Goal: Communication & Community: Answer question/provide support

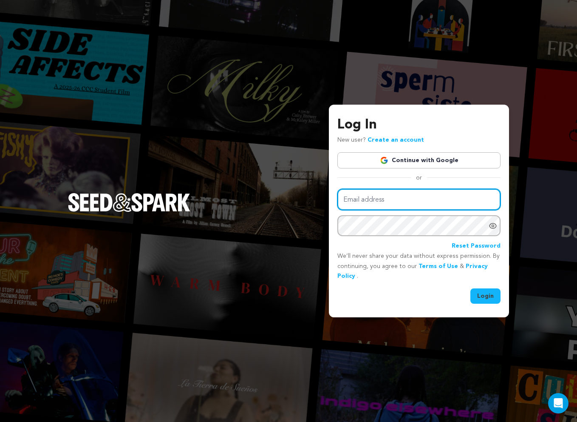
click at [389, 203] on input "Email address" at bounding box center [418, 200] width 163 height 22
type input "[EMAIL_ADDRESS][DOMAIN_NAME]"
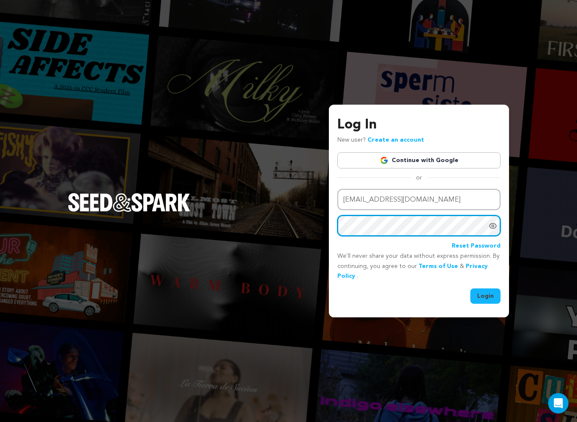
click at [470, 288] on button "Login" at bounding box center [485, 295] width 30 height 15
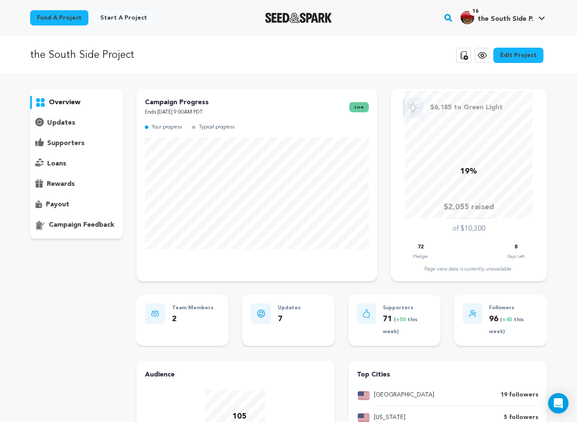
click at [77, 145] on p "supporters" at bounding box center [65, 143] width 37 height 10
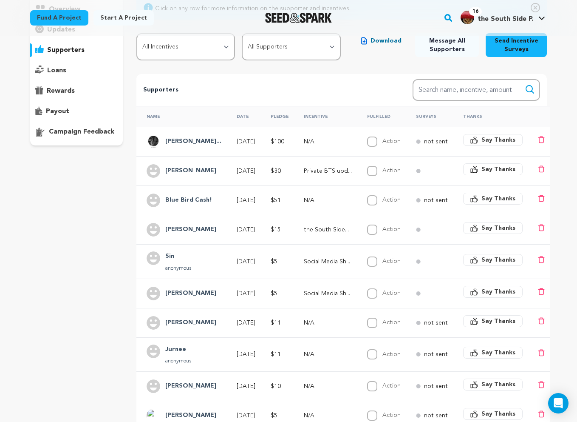
scroll to position [93, 0]
click at [376, 171] on input "Action" at bounding box center [372, 170] width 10 height 10
checkbox input "true"
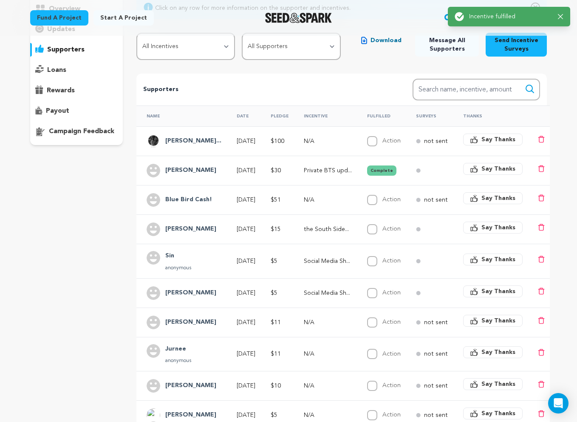
click at [498, 170] on span "Say Thanks" at bounding box center [498, 168] width 34 height 8
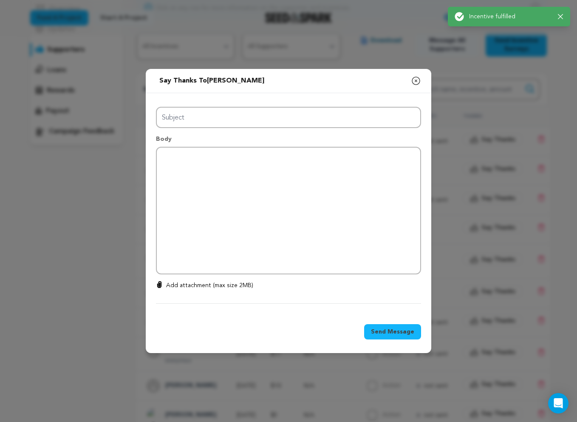
type input "Thanks for your support!"
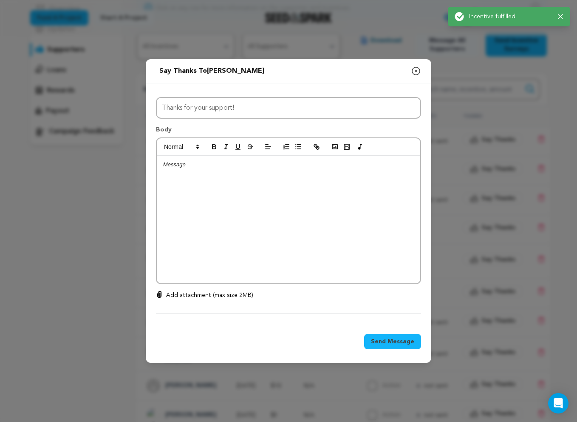
click at [234, 240] on div at bounding box center [288, 219] width 263 height 127
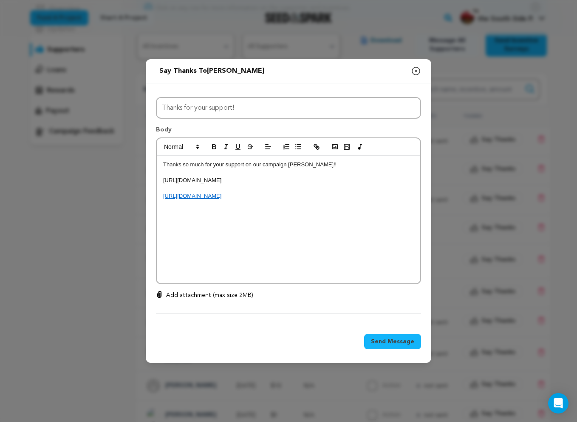
scroll to position [0, 0]
click at [298, 166] on p "Thanks so much for your support on our campaign Christy!!" at bounding box center [288, 165] width 251 height 8
drag, startPoint x: 379, startPoint y: 205, endPoint x: 161, endPoint y: 180, distance: 219.0
click at [161, 180] on div "Thanks so much for your support on our campaign Sydney!! https://open.spotify.c…" at bounding box center [288, 219] width 263 height 127
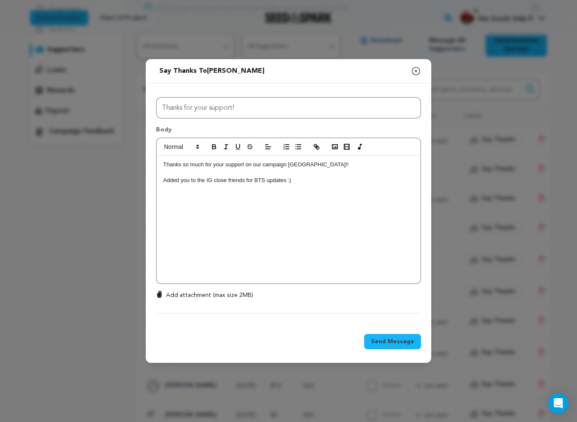
click at [393, 340] on span "Send Message" at bounding box center [392, 341] width 43 height 8
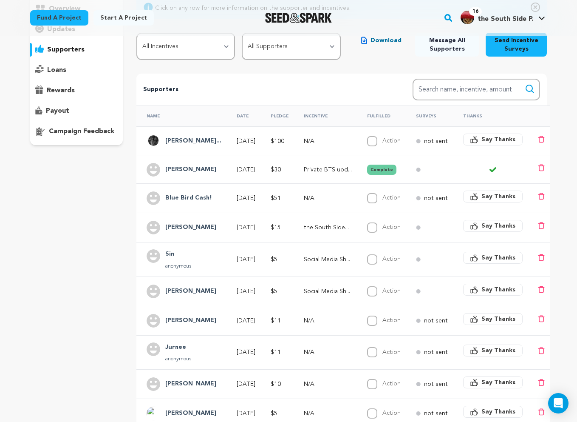
click at [490, 225] on span "Say Thanks" at bounding box center [498, 225] width 34 height 8
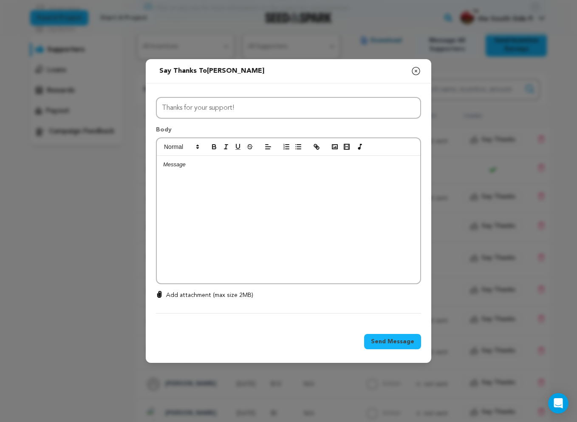
click at [284, 205] on div at bounding box center [288, 219] width 263 height 127
click at [298, 165] on p "Thanks so much for your support on our campaign Christy!!" at bounding box center [288, 165] width 251 height 8
click at [395, 339] on span "Send Message" at bounding box center [392, 341] width 43 height 8
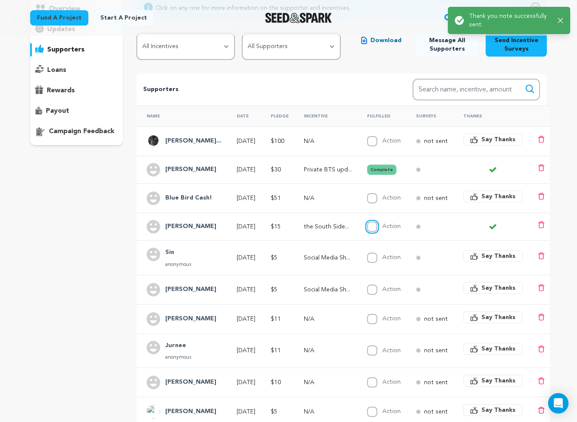
click at [377, 227] on input "Action" at bounding box center [372, 226] width 10 height 10
checkbox input "true"
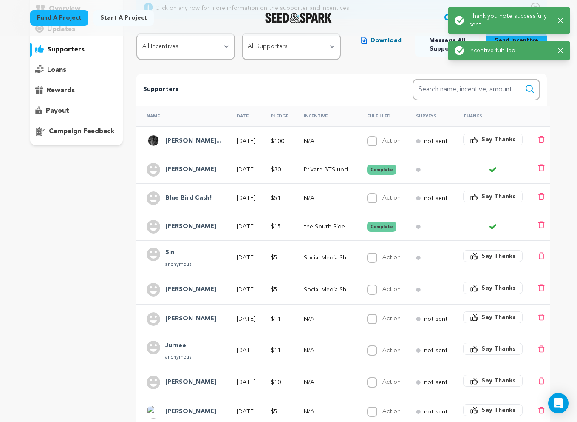
click at [474, 256] on icon "button" at bounding box center [474, 256] width 8 height 8
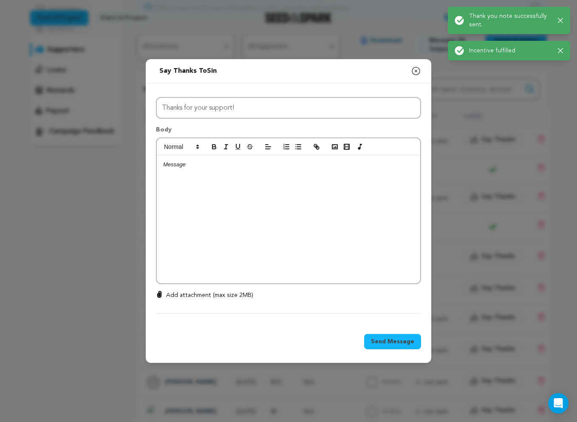
click at [302, 211] on div at bounding box center [288, 219] width 263 height 127
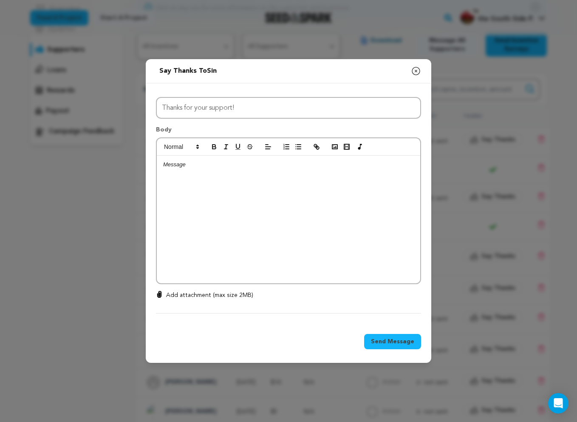
click at [416, 72] on icon "button" at bounding box center [416, 71] width 10 height 10
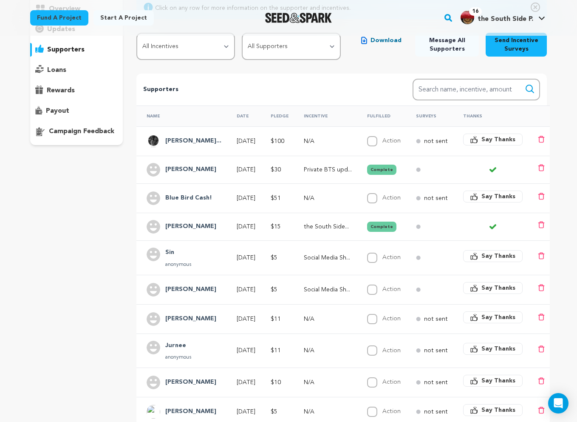
click at [492, 254] on span "Say Thanks" at bounding box center [498, 256] width 34 height 8
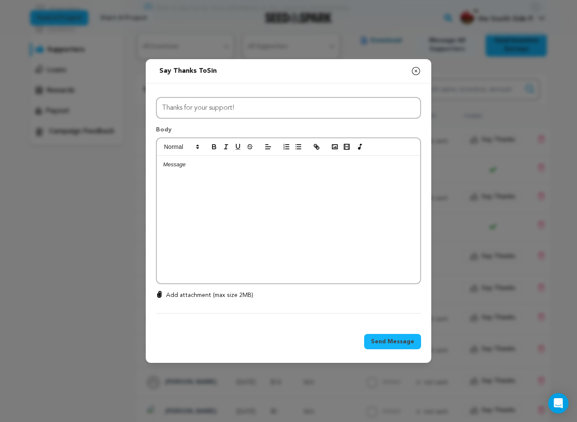
click at [314, 187] on div at bounding box center [288, 219] width 263 height 127
drag, startPoint x: 374, startPoint y: 204, endPoint x: 161, endPoint y: 179, distance: 214.0
click at [161, 179] on div "Thanks so much for your support on our campaign Christy!! https://open.spotify.…" at bounding box center [288, 219] width 263 height 127
drag, startPoint x: 237, startPoint y: 180, endPoint x: 208, endPoint y: 180, distance: 28.9
click at [208, 180] on p "Let us know your social media handle so we" at bounding box center [288, 180] width 251 height 8
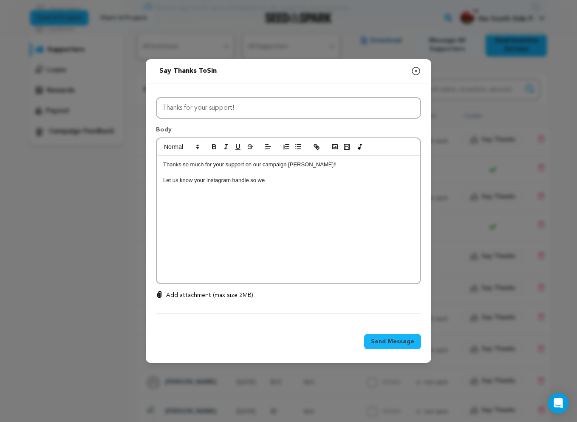
click at [277, 179] on p "Let us know your instagram handle so we" at bounding box center [288, 180] width 251 height 8
click at [396, 339] on span "Send Message" at bounding box center [392, 341] width 43 height 8
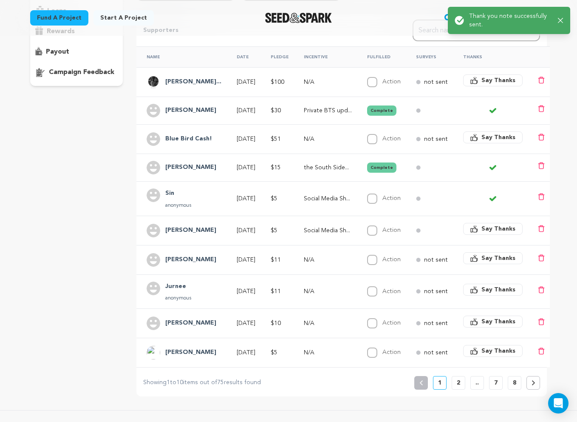
scroll to position [154, 0]
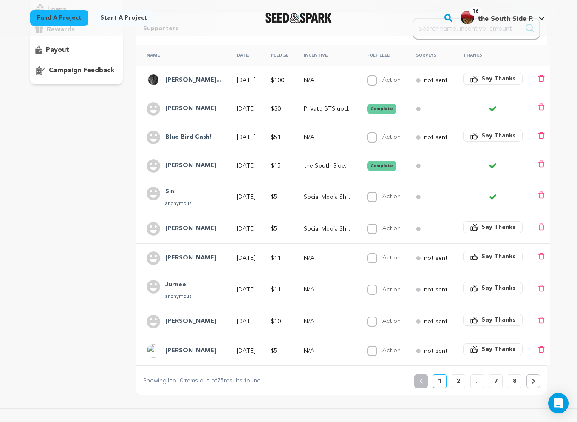
click at [485, 228] on span "Say Thanks" at bounding box center [498, 227] width 34 height 8
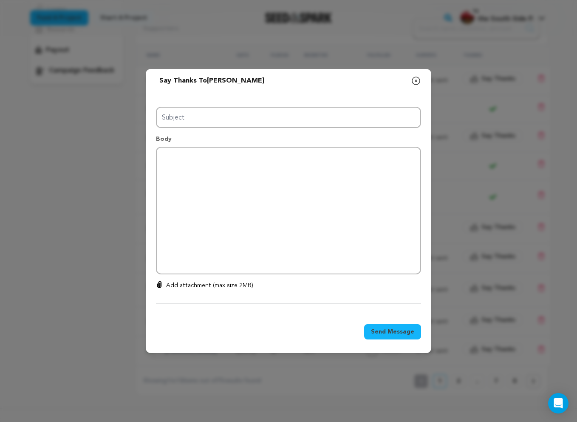
type input "Thanks for your support!"
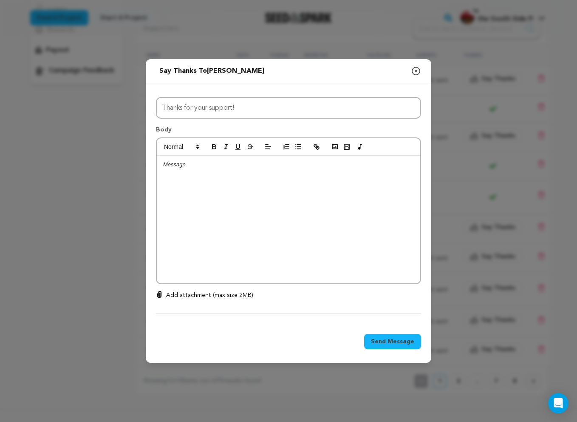
click at [339, 212] on div at bounding box center [288, 219] width 263 height 127
drag, startPoint x: 378, startPoint y: 205, endPoint x: 157, endPoint y: 180, distance: 222.0
click at [157, 180] on div "Thanks so much for your support on our campaign Christy!! https://open.spotify.…" at bounding box center [288, 219] width 263 height 127
click at [294, 152] on button "button" at bounding box center [298, 147] width 12 height 10
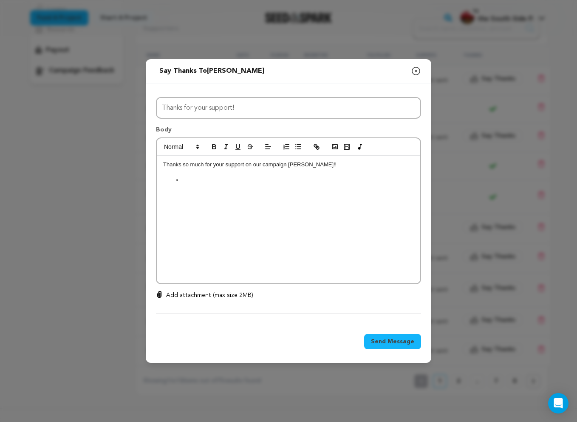
click at [297, 166] on p "Thanks so much for your support on our campaign Christy!!" at bounding box center [288, 165] width 251 height 8
click at [249, 193] on div "Thanks so much for your support on our campaign Noah!!" at bounding box center [288, 219] width 263 height 127
click at [397, 341] on span "Send Message" at bounding box center [392, 341] width 43 height 8
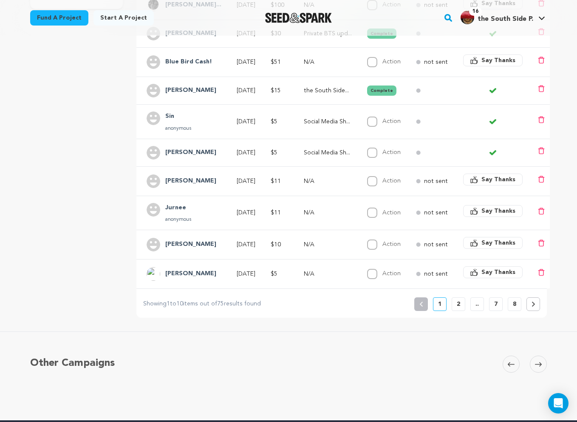
scroll to position [230, 0]
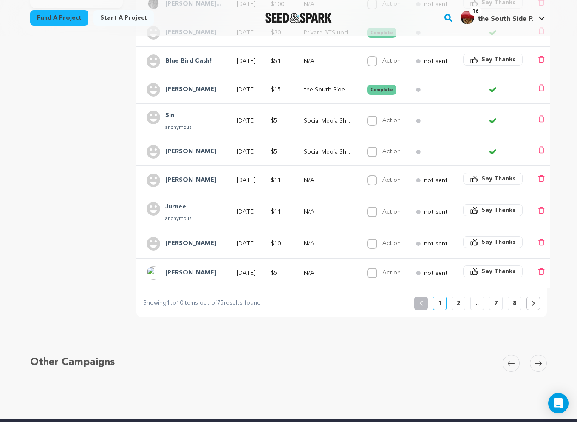
click at [495, 178] on span "Say Thanks" at bounding box center [498, 178] width 34 height 8
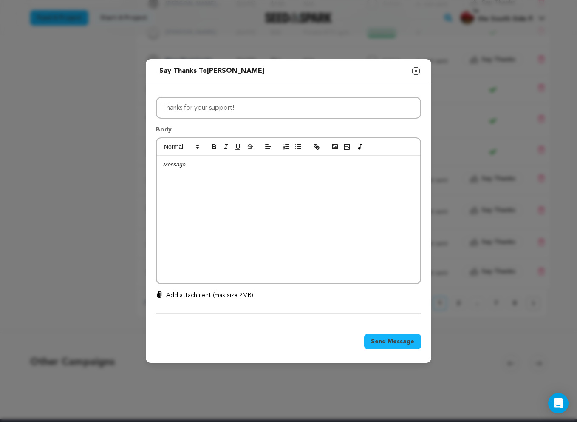
click at [247, 211] on div at bounding box center [288, 219] width 263 height 127
click at [299, 163] on p "Thanks so much for your support on our campaign Christy!!" at bounding box center [288, 165] width 251 height 8
click at [309, 173] on p at bounding box center [288, 173] width 251 height 8
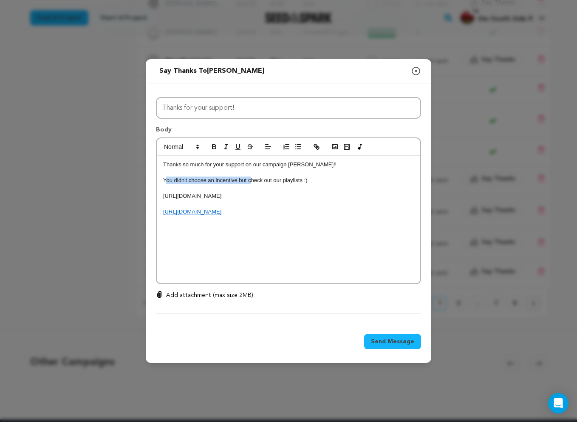
drag, startPoint x: 252, startPoint y: 179, endPoint x: 165, endPoint y: 179, distance: 86.3
click at [165, 179] on p "You didn't choose an incentive but check out our playlists :)" at bounding box center [288, 180] width 251 height 8
click at [237, 181] on p "Check out our playlists :)" at bounding box center [288, 180] width 251 height 8
click at [401, 341] on span "Send Message" at bounding box center [392, 341] width 43 height 8
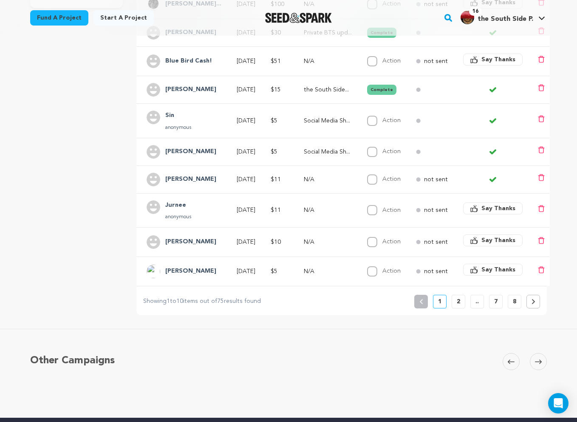
click at [377, 184] on div at bounding box center [372, 179] width 10 height 10
click at [377, 178] on input "Action" at bounding box center [372, 179] width 10 height 10
checkbox input "true"
click at [494, 206] on span "Say Thanks" at bounding box center [498, 208] width 34 height 8
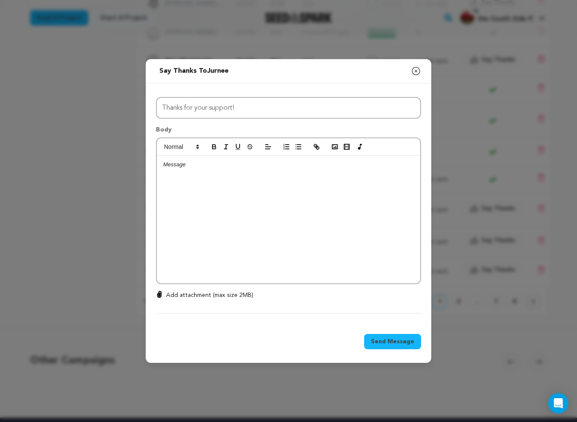
click at [311, 186] on div at bounding box center [288, 219] width 263 height 127
click at [297, 165] on p "Thanks so much for your support on our campaign Christy!!" at bounding box center [288, 165] width 251 height 8
click at [397, 340] on span "Send Message" at bounding box center [392, 341] width 43 height 8
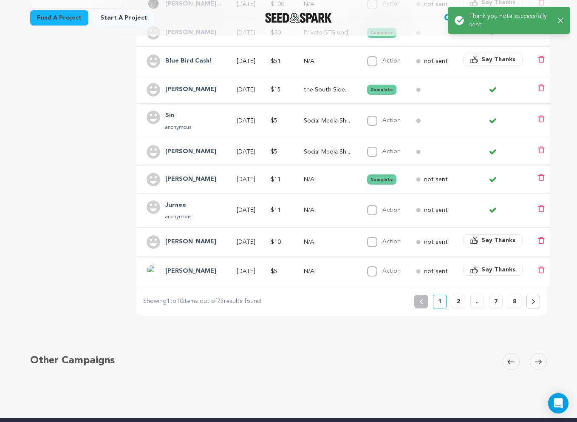
click at [485, 242] on span "Say Thanks" at bounding box center [498, 240] width 34 height 8
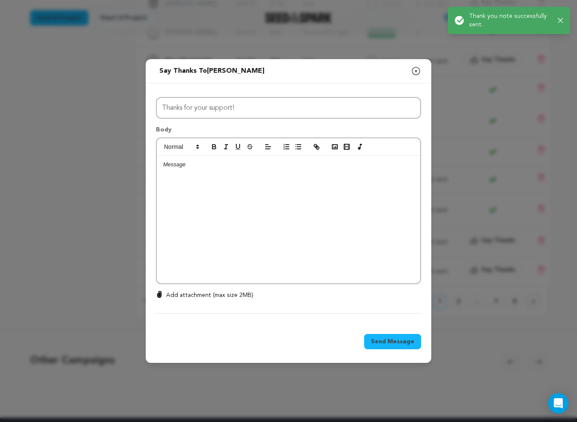
click at [319, 228] on div at bounding box center [288, 219] width 263 height 127
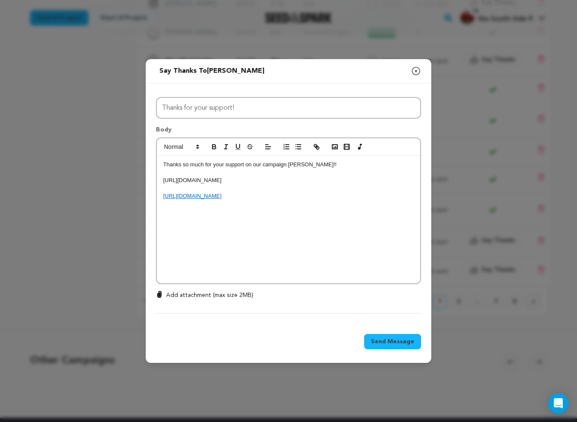
click at [298, 165] on p "Thanks so much for your support on our campaign Christy!!" at bounding box center [288, 165] width 251 height 8
copy div "Thanks so much for your support on our campaign Fabiana!! Check out our film pl…"
click at [402, 342] on span "Send Message" at bounding box center [392, 341] width 43 height 8
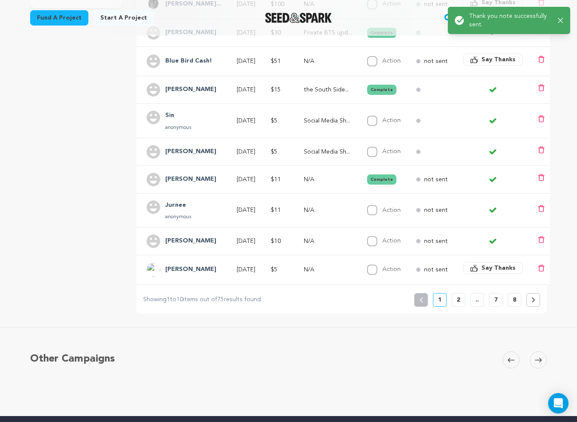
click at [377, 235] on td "Action Complete" at bounding box center [381, 241] width 49 height 28
click at [377, 211] on input "Action" at bounding box center [372, 210] width 10 height 10
checkbox input "true"
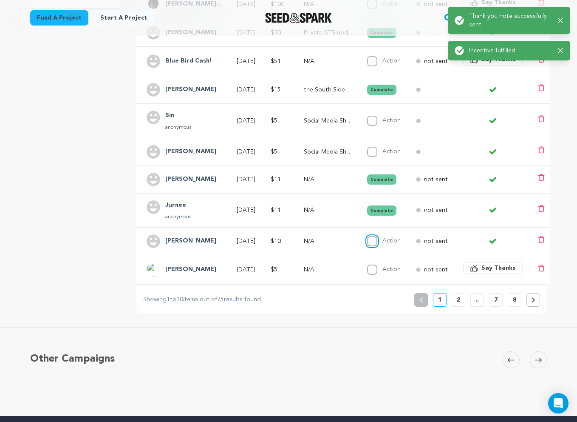
click at [377, 237] on input "Action" at bounding box center [372, 241] width 10 height 10
checkbox input "true"
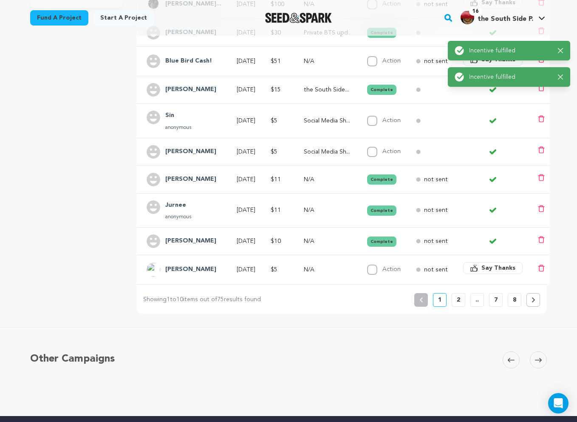
click at [490, 267] on span "Say Thanks" at bounding box center [498, 267] width 34 height 8
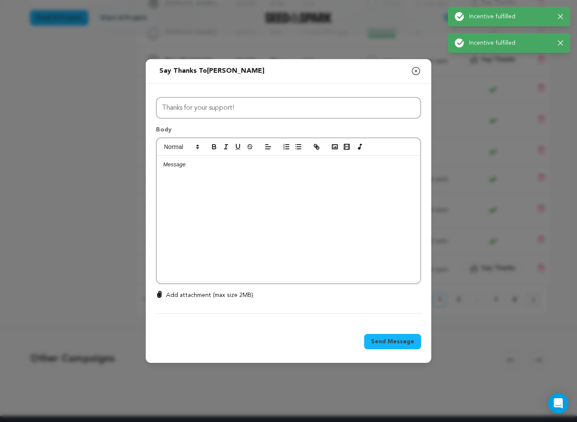
click at [369, 182] on div at bounding box center [288, 219] width 263 height 127
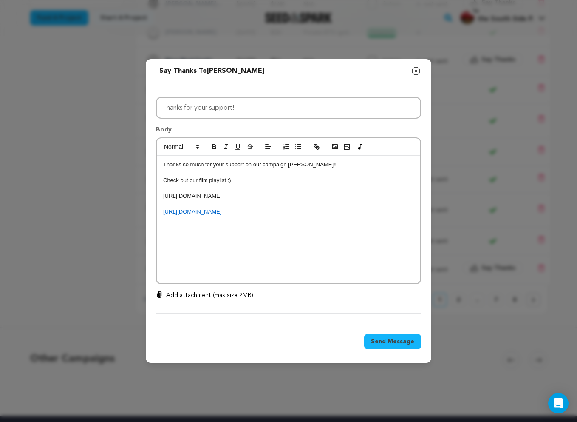
drag, startPoint x: 372, startPoint y: 219, endPoint x: 151, endPoint y: 178, distance: 225.2
click at [151, 178] on div "All Incentives Social Media Shoutout the South Side Project Spotify/Apple Music…" at bounding box center [289, 203] width 286 height 241
click at [296, 167] on p "Thanks so much for your support on our campaign [PERSON_NAME]!!" at bounding box center [288, 165] width 251 height 8
click at [400, 340] on span "Send Message" at bounding box center [392, 341] width 43 height 8
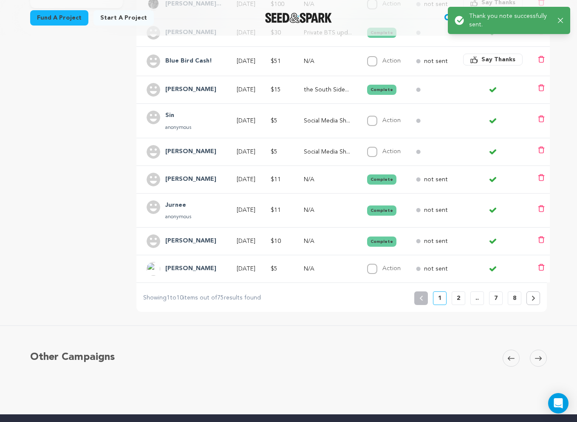
click at [457, 298] on p "2" at bounding box center [458, 298] width 3 height 8
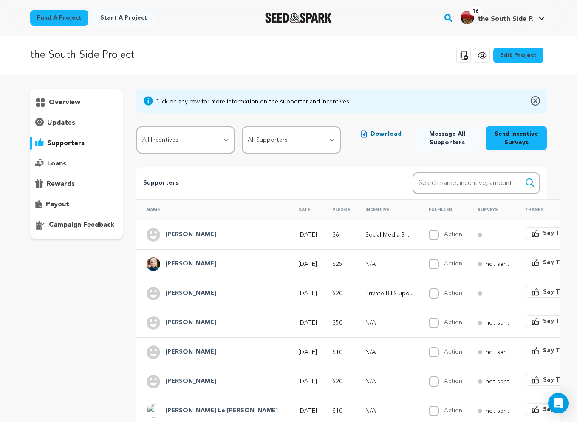
click at [543, 258] on span "Say Thanks" at bounding box center [560, 262] width 34 height 8
click at [543, 261] on span "Say Thanks" at bounding box center [560, 262] width 34 height 8
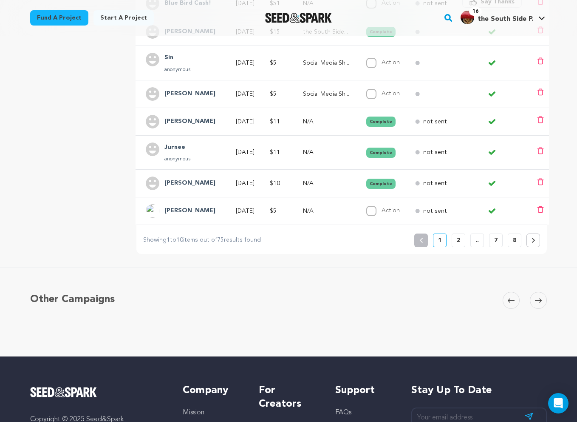
scroll to position [340, 0]
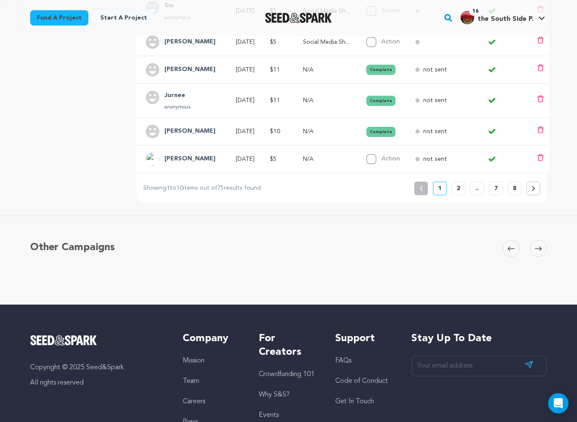
click at [456, 188] on button "2" at bounding box center [459, 188] width 14 height 14
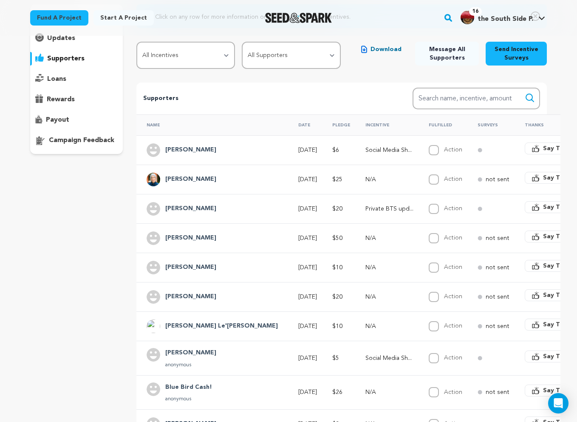
scroll to position [87, 0]
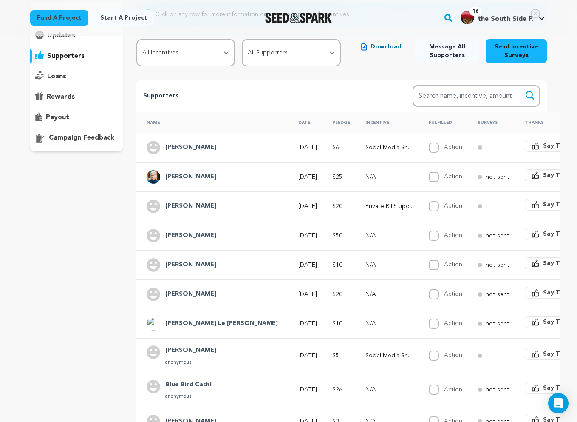
click at [543, 171] on span "Say Thanks" at bounding box center [560, 175] width 34 height 8
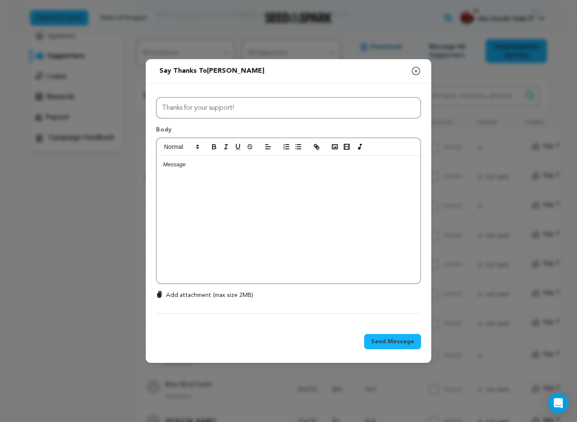
click at [332, 207] on div at bounding box center [288, 219] width 263 height 127
click at [295, 167] on p "Thanks so much for your support on our campaign [PERSON_NAME]!!" at bounding box center [288, 165] width 251 height 8
click at [377, 215] on p "[URL][DOMAIN_NAME]" at bounding box center [288, 212] width 251 height 8
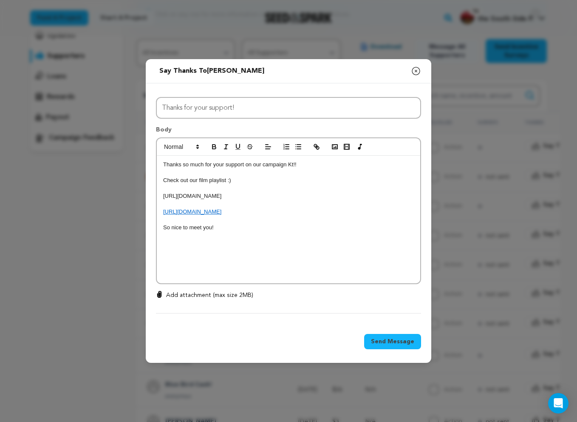
click at [405, 340] on span "Send Message" at bounding box center [392, 341] width 43 height 8
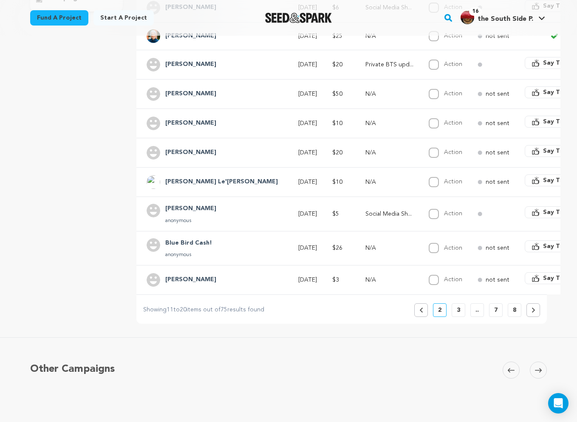
scroll to position [234, 0]
